Goal: Transaction & Acquisition: Obtain resource

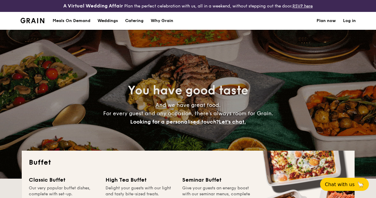
select select
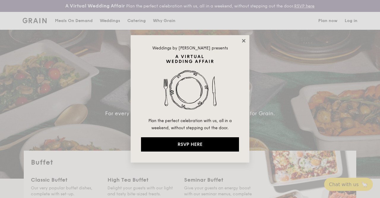
click at [244, 40] on icon at bounding box center [243, 40] width 3 height 3
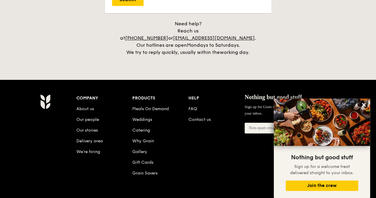
scroll to position [1309, 0]
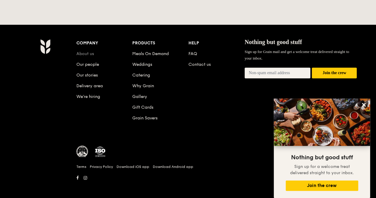
click at [83, 51] on link "About us" at bounding box center [85, 53] width 18 height 5
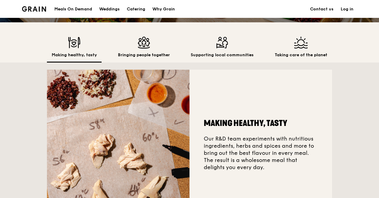
scroll to position [178, 0]
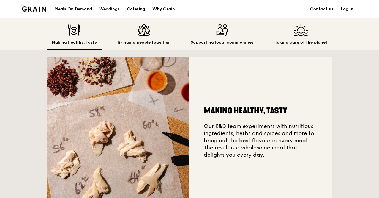
click at [131, 9] on div "Catering" at bounding box center [136, 9] width 18 height 18
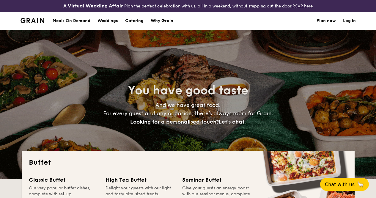
select select
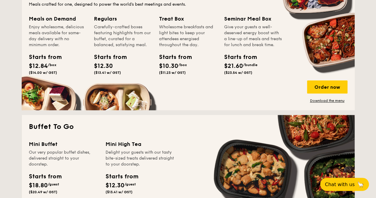
scroll to position [297, 0]
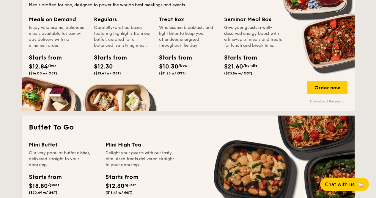
click at [329, 103] on link "Download the menu" at bounding box center [327, 101] width 40 height 5
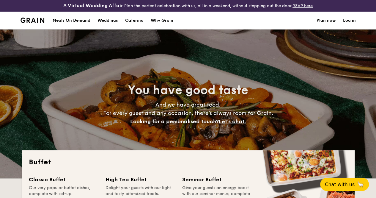
scroll to position [0, 0]
